Goal: Task Accomplishment & Management: Complete application form

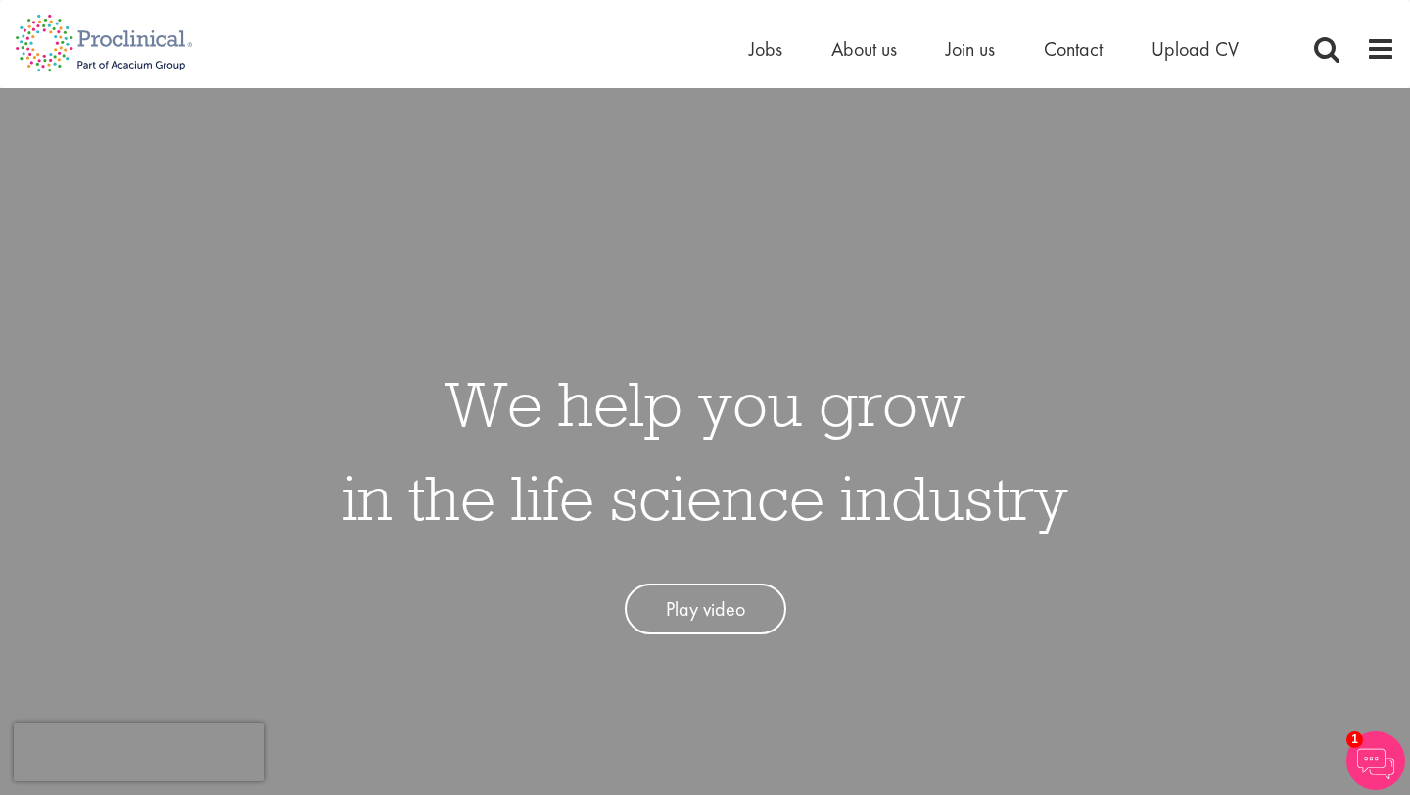
click at [1206, 50] on span "Upload CV" at bounding box center [1195, 48] width 87 height 25
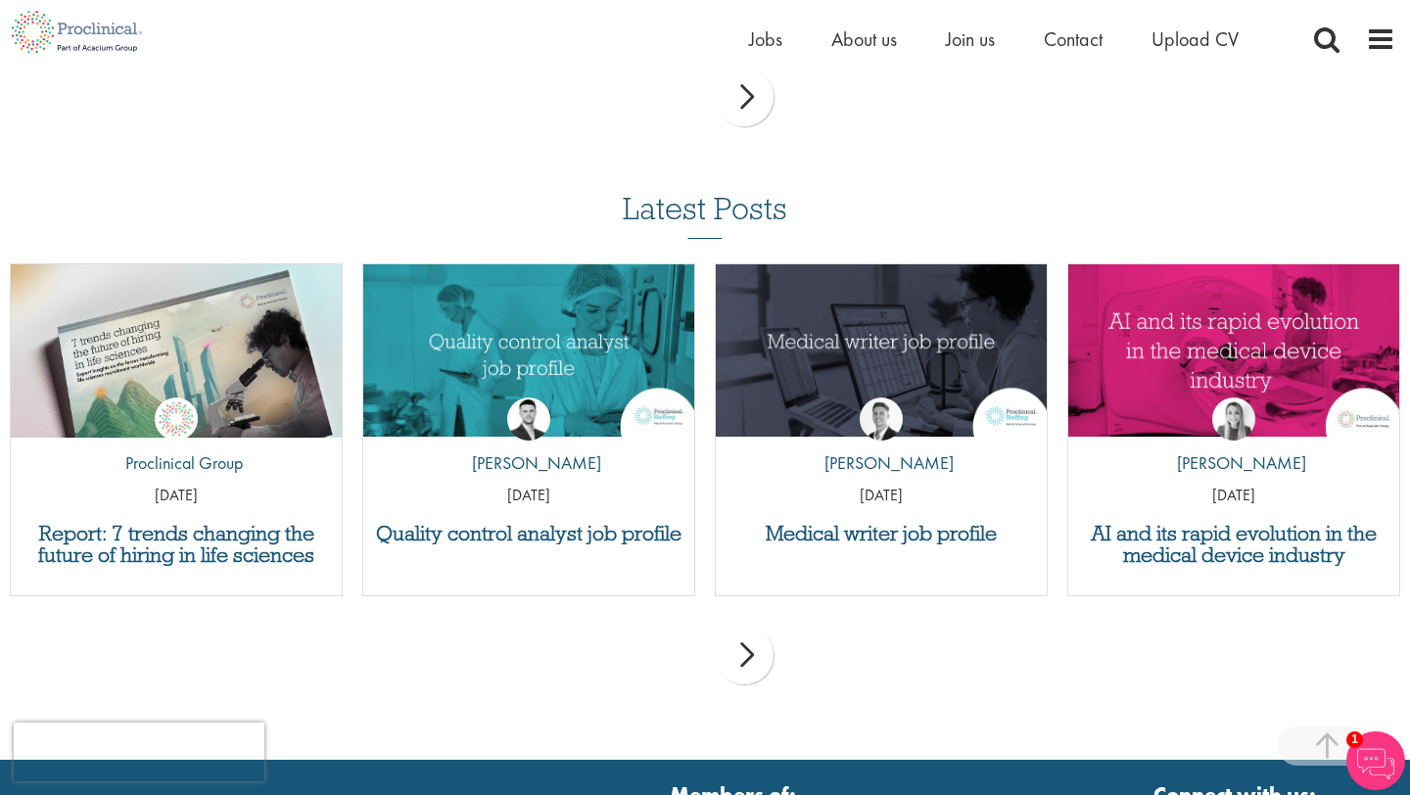
scroll to position [1828, 0]
